Goal: Information Seeking & Learning: Find specific fact

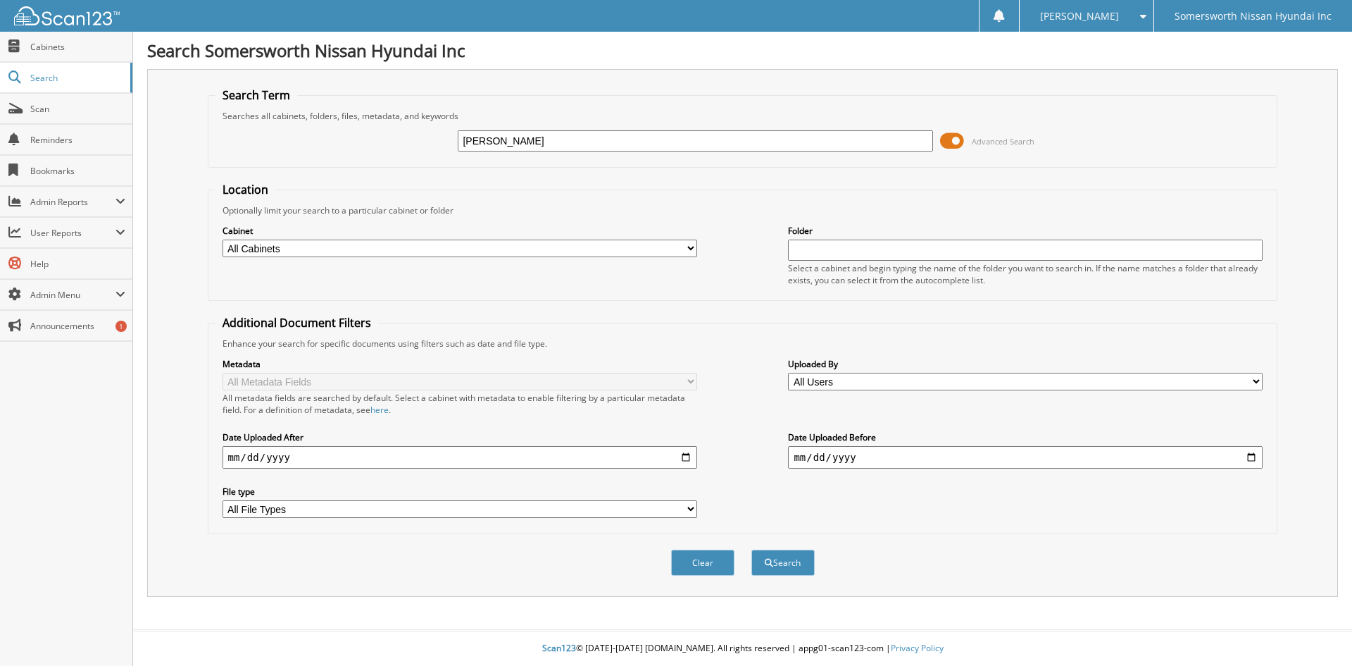
type input "[PERSON_NAME]"
click at [752, 549] on button "Search" at bounding box center [783, 562] width 63 height 26
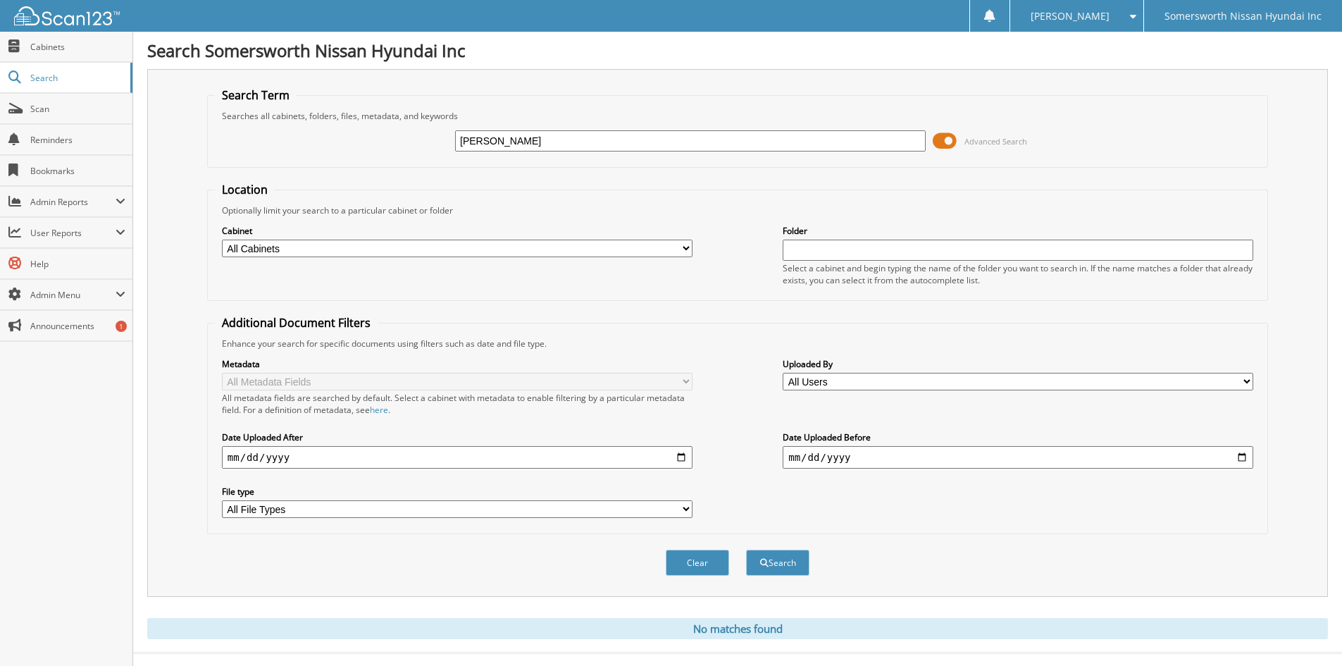
click at [562, 141] on input "[PERSON_NAME]" at bounding box center [690, 140] width 471 height 21
click at [562, 140] on input "[PERSON_NAME]" at bounding box center [690, 140] width 471 height 21
type input "[PERSON_NAME]"
click at [746, 549] on button "Search" at bounding box center [777, 562] width 63 height 26
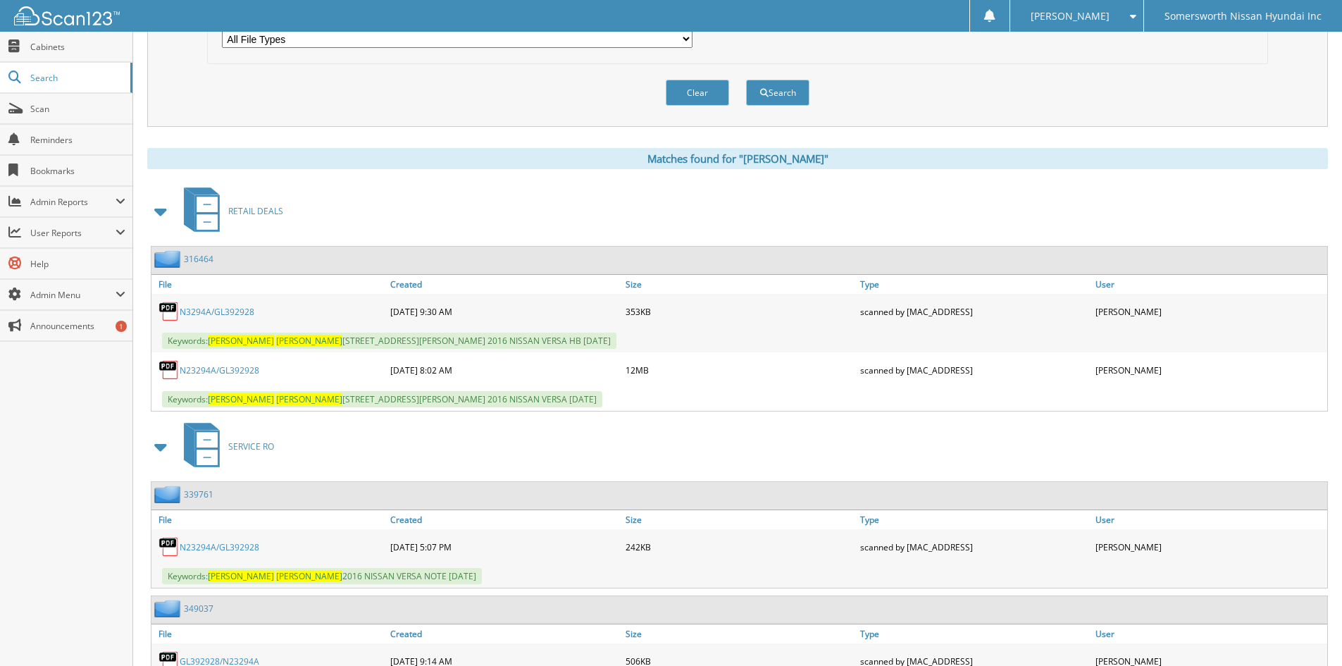
scroll to position [664, 0]
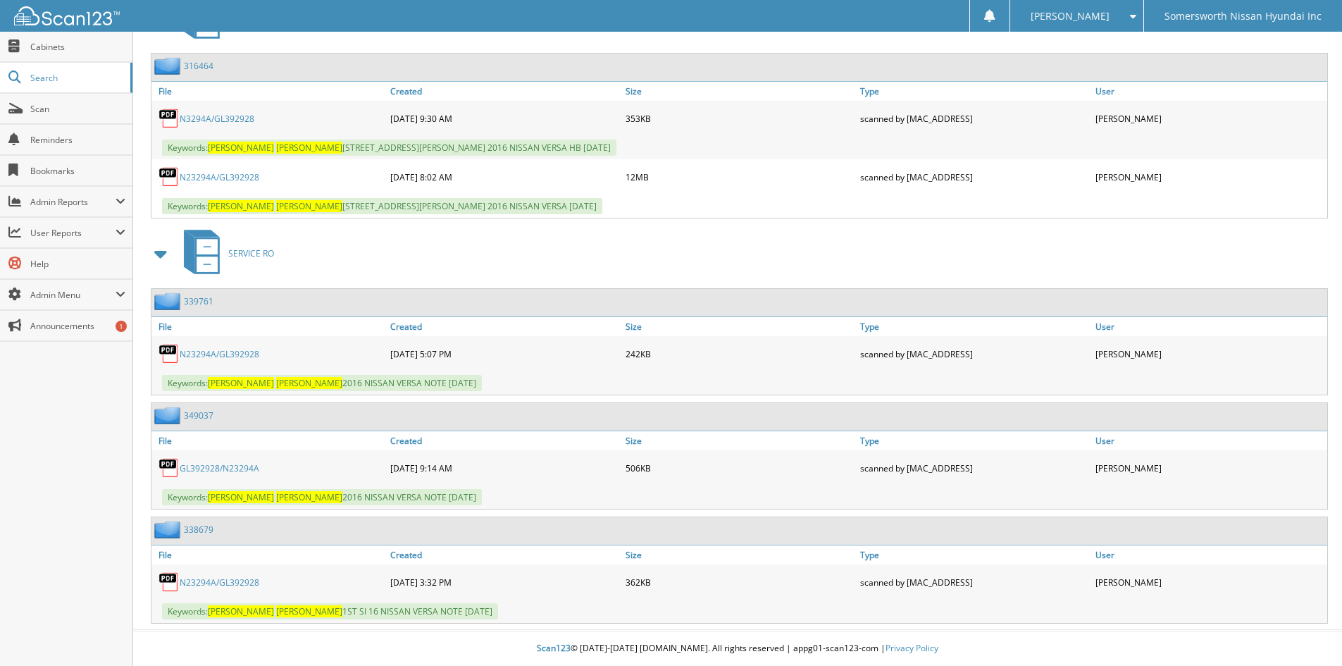
click at [213, 582] on link "N23294A/GL392928" at bounding box center [220, 582] width 80 height 12
click at [224, 466] on link "GL392928/N23294A" at bounding box center [220, 468] width 80 height 12
click at [211, 351] on link "N23294A/GL392928" at bounding box center [220, 354] width 80 height 12
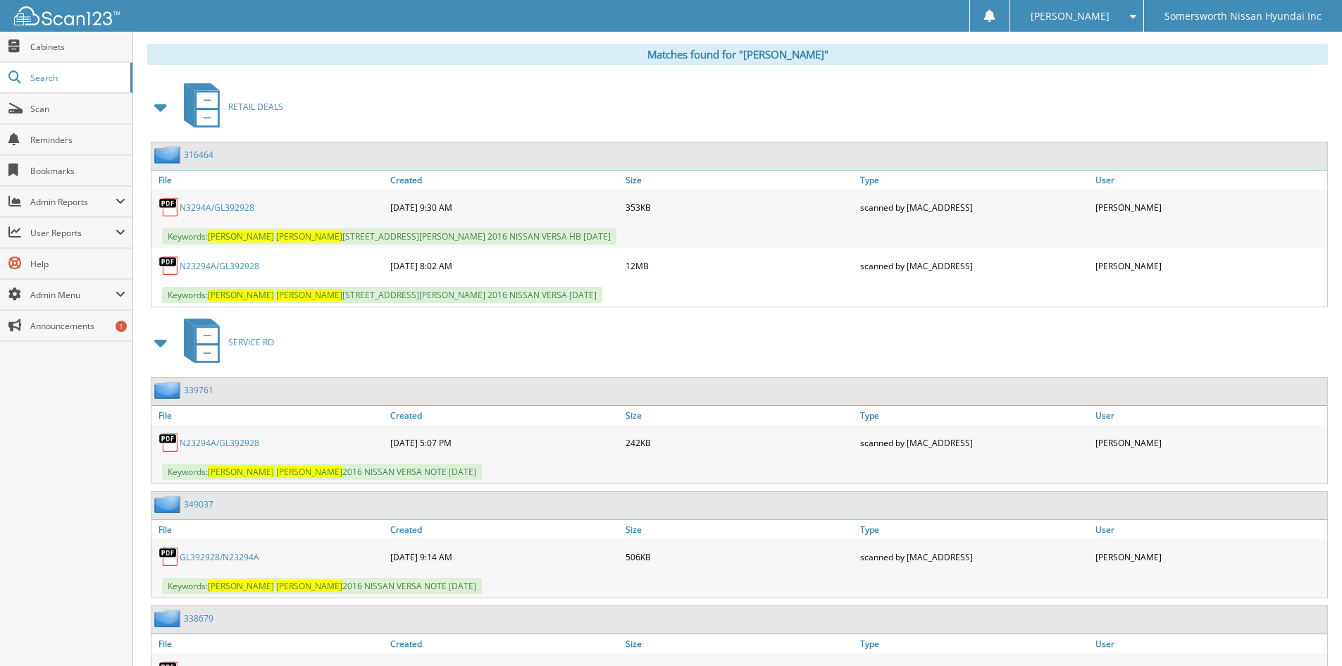
scroll to position [546, 0]
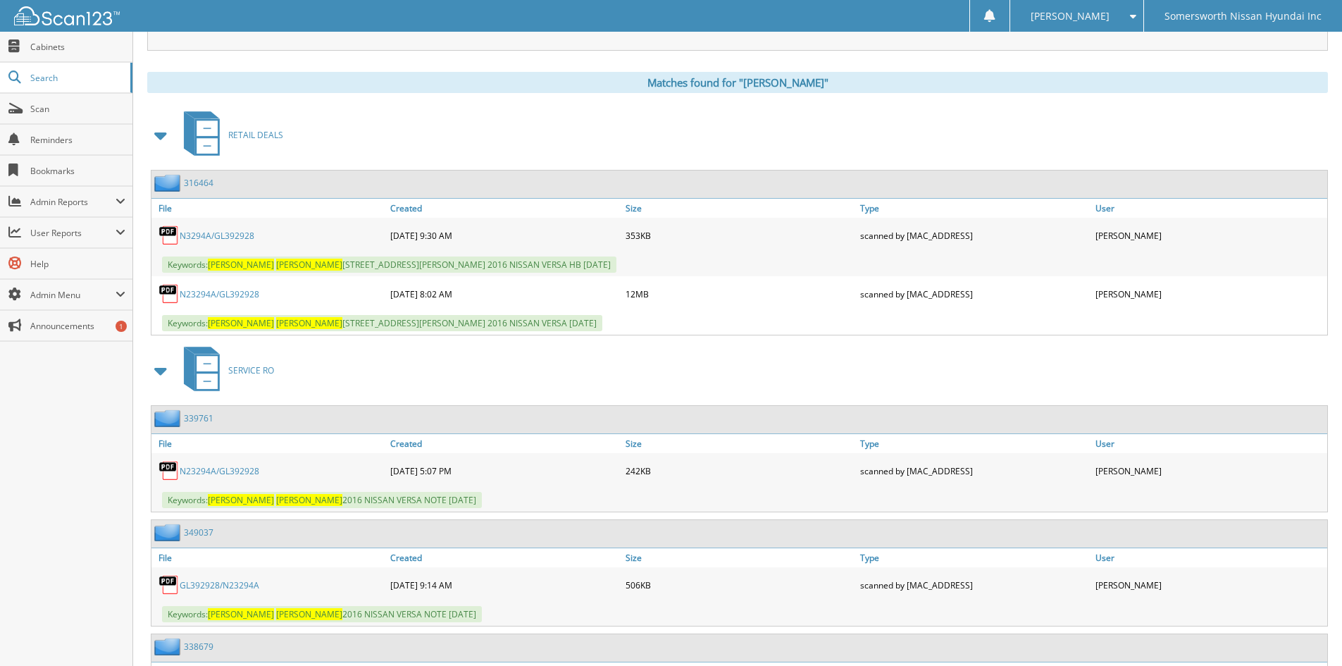
click at [233, 295] on link "N23294A/GL392928" at bounding box center [220, 294] width 80 height 12
